Goal: Information Seeking & Learning: Learn about a topic

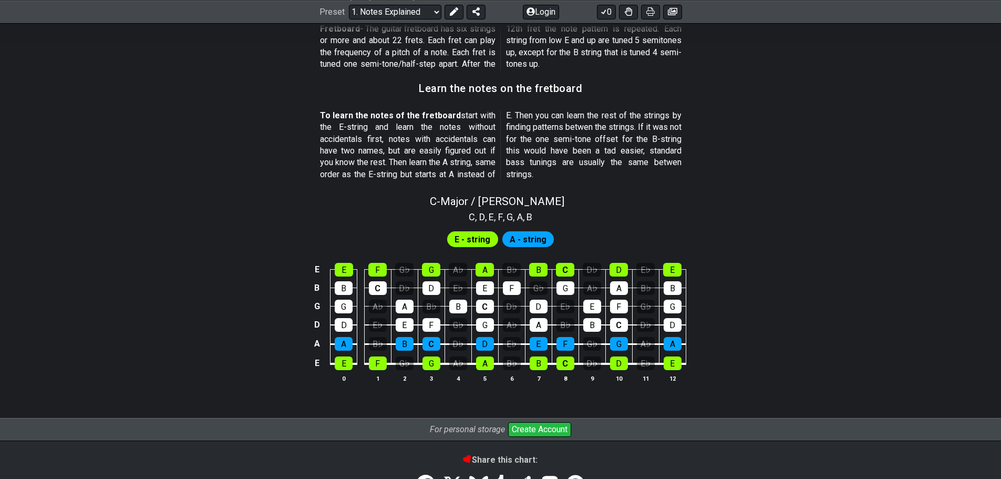
scroll to position [894, 0]
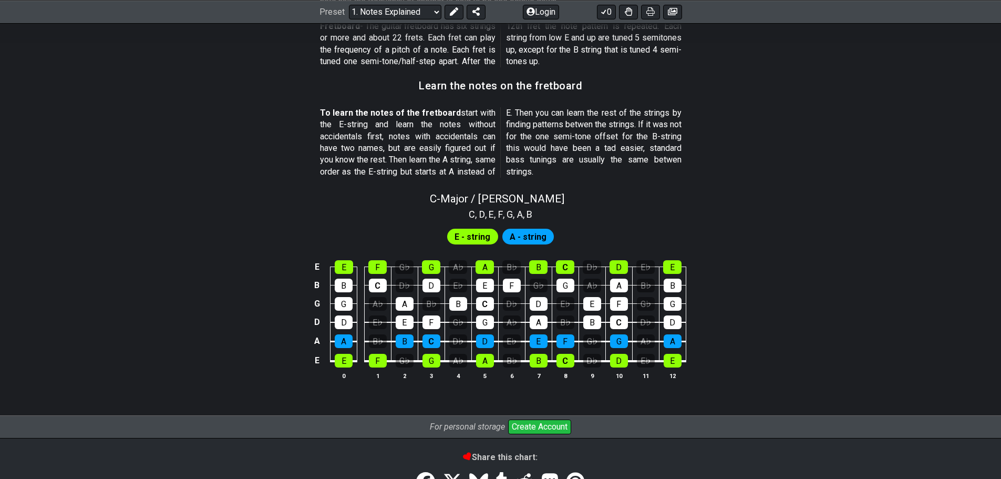
click at [519, 239] on span "A - string" at bounding box center [528, 236] width 37 height 15
click at [483, 266] on div "A" at bounding box center [485, 267] width 18 height 14
click at [486, 266] on div "A" at bounding box center [485, 267] width 18 height 14
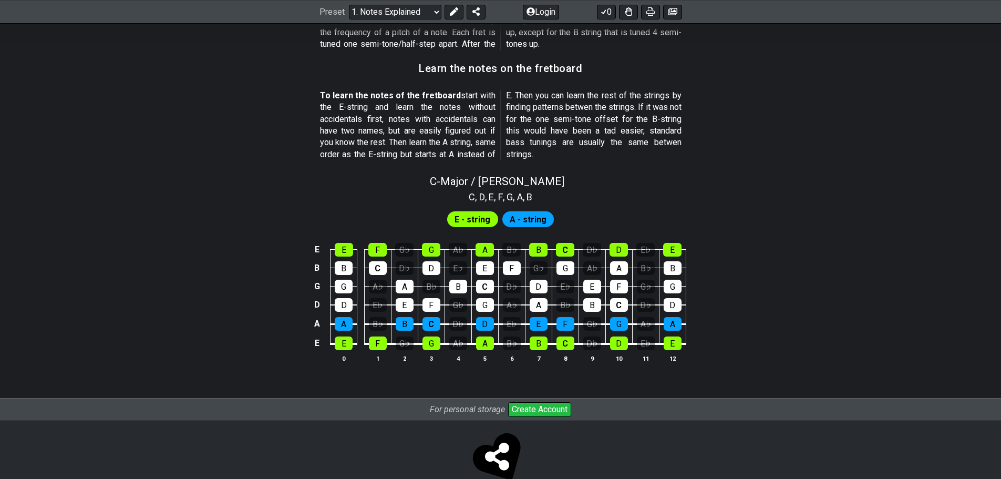
scroll to position [935, 0]
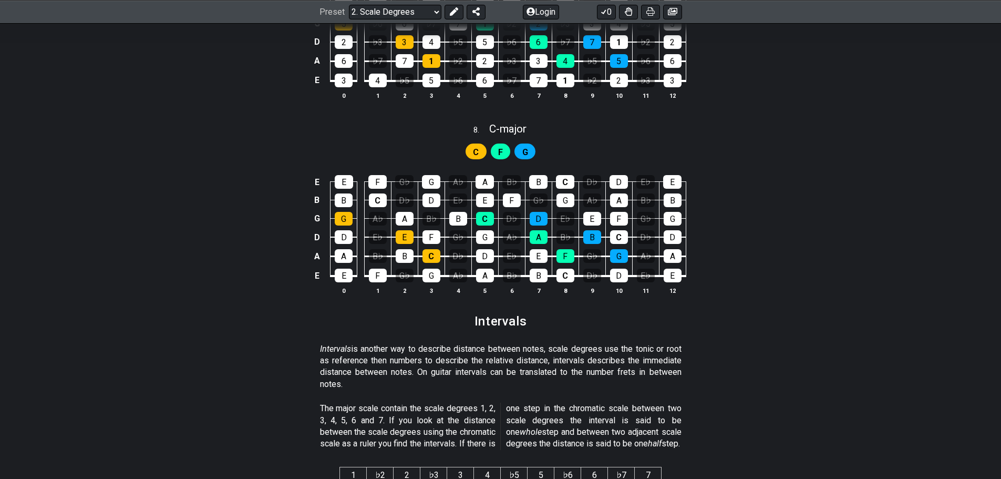
scroll to position [2418, 0]
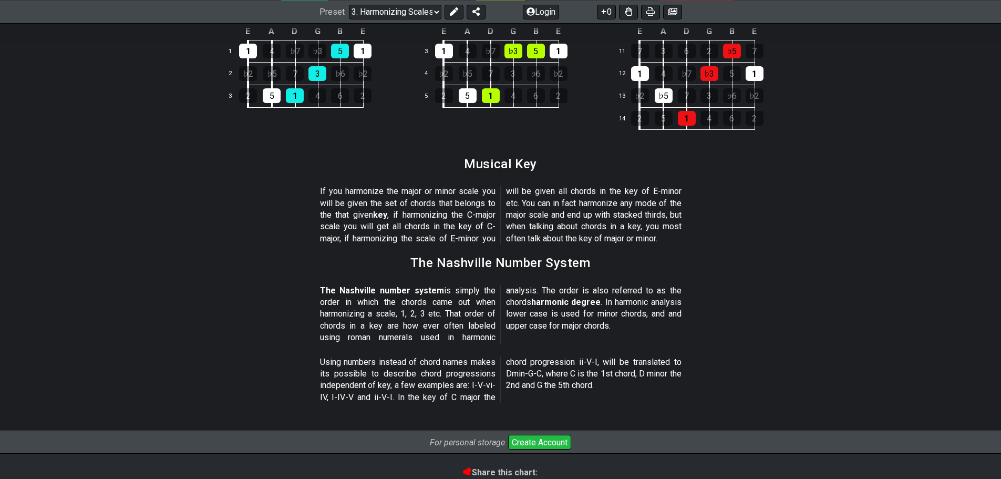
scroll to position [1157, 0]
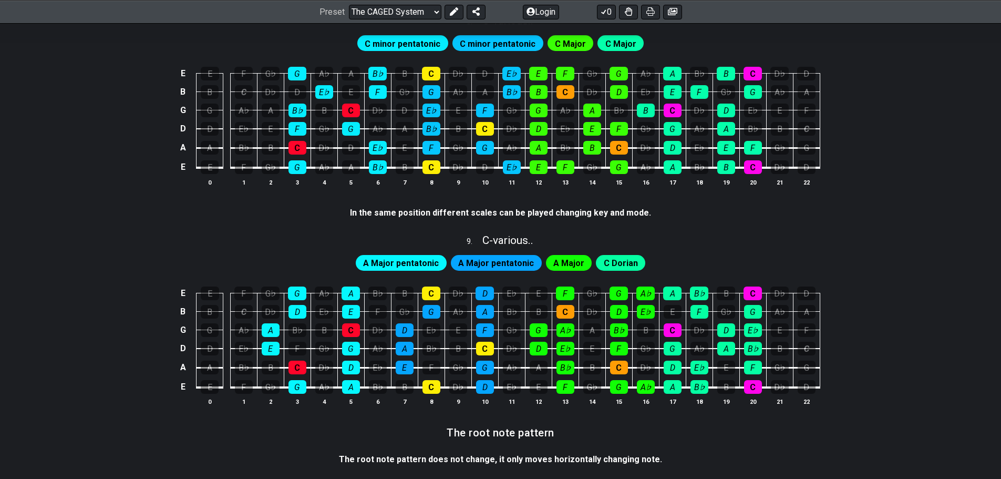
scroll to position [1104, 0]
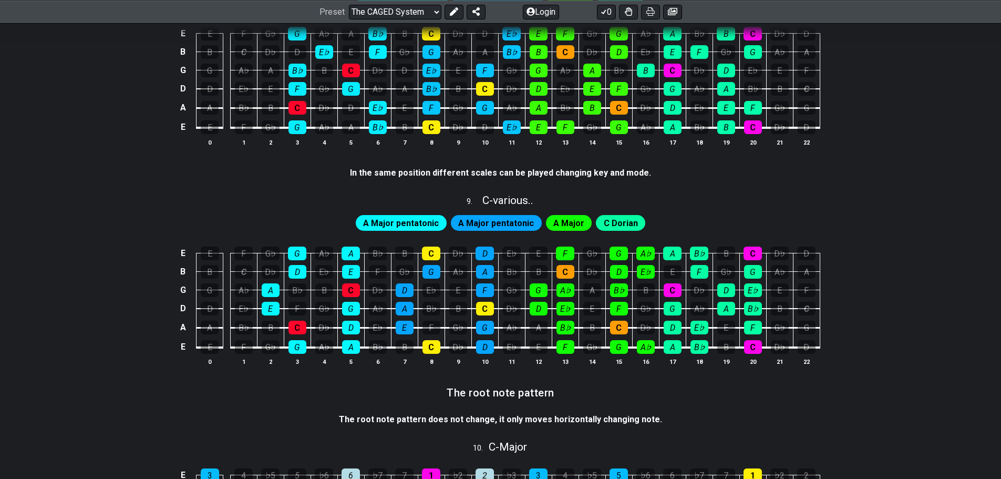
click at [434, 218] on span "A Major pentatonic" at bounding box center [401, 223] width 76 height 15
click at [468, 220] on span "A Major pentatonic" at bounding box center [496, 223] width 76 height 15
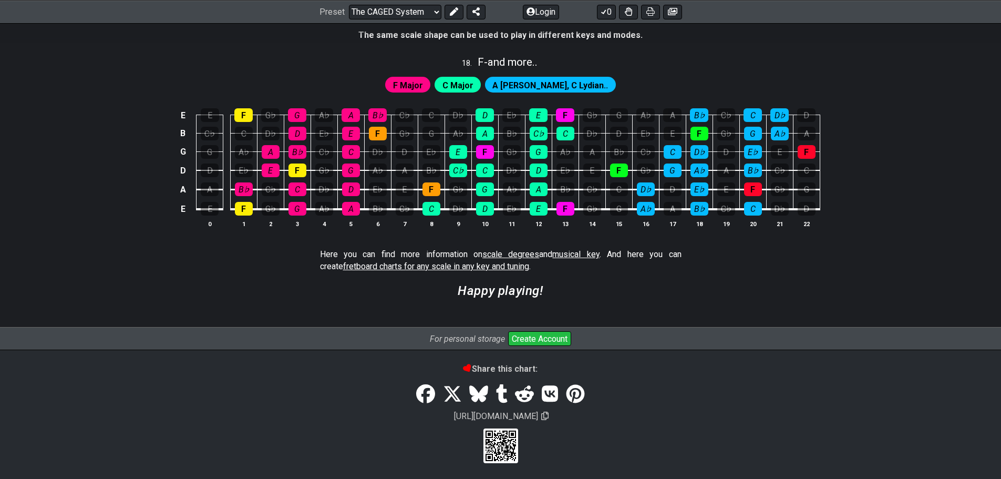
scroll to position [2687, 0]
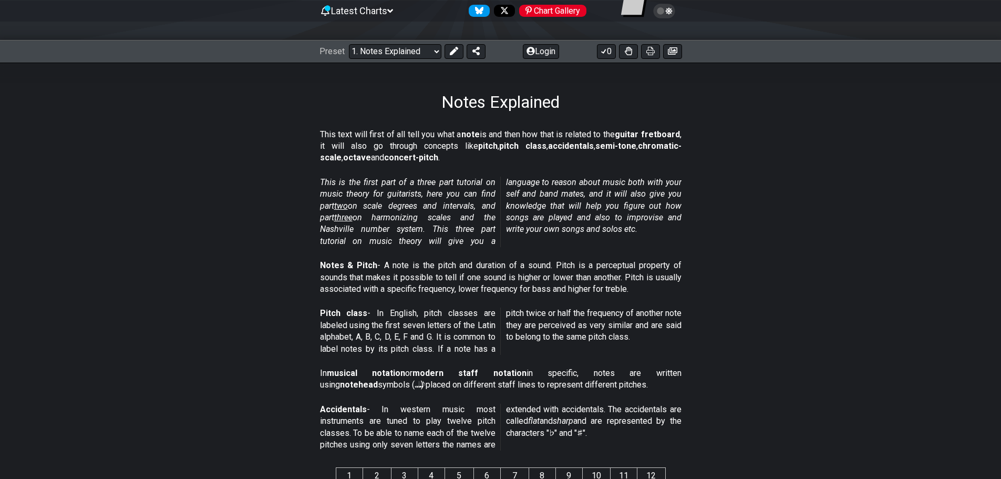
scroll to position [105, 0]
